Goal: Find specific page/section

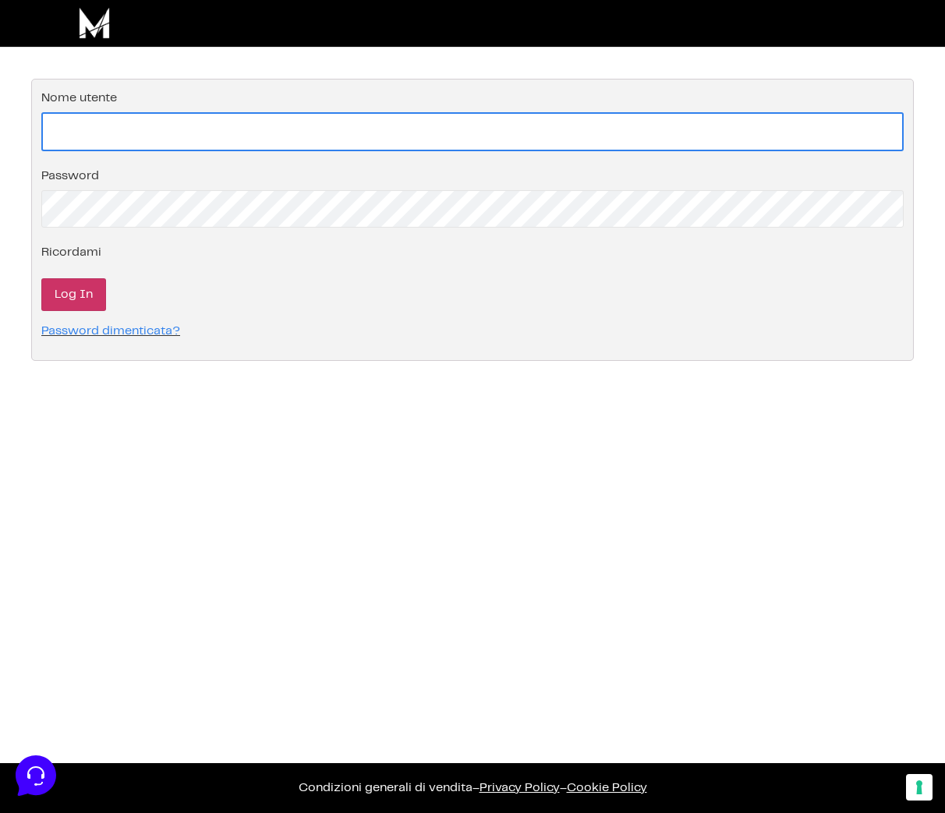
type input "[EMAIL_ADDRESS][DOMAIN_NAME]"
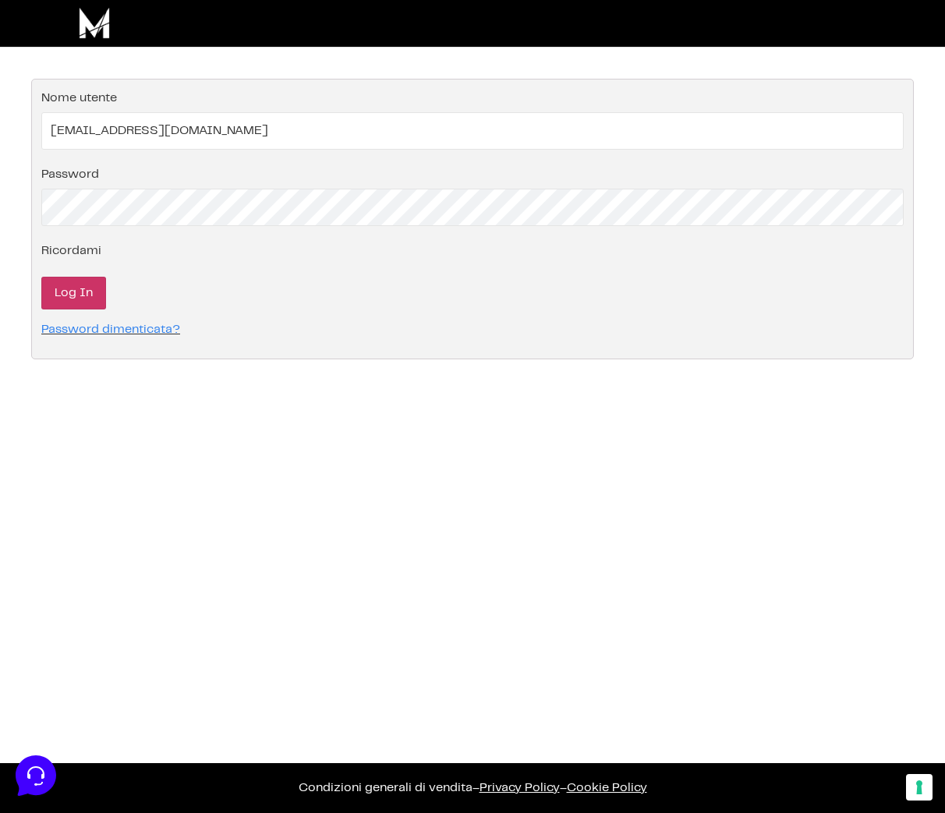
click at [66, 290] on input "Log In" at bounding box center [73, 293] width 65 height 33
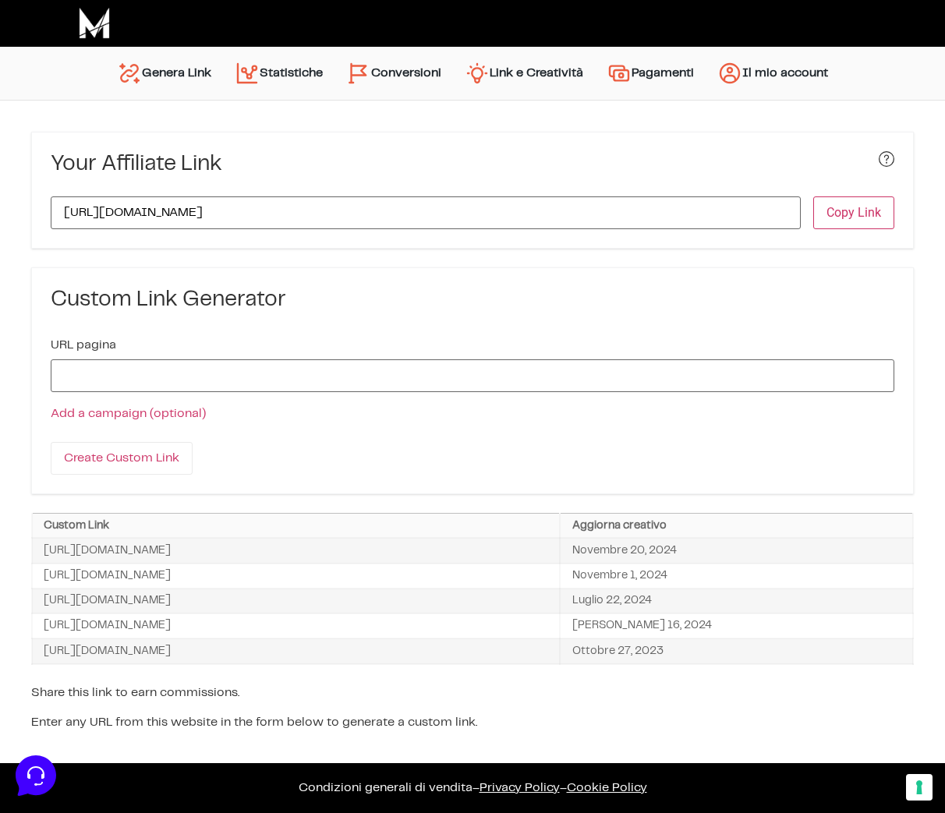
click at [389, 66] on link "Conversioni" at bounding box center [394, 73] width 119 height 37
